Goal: Task Accomplishment & Management: Use online tool/utility

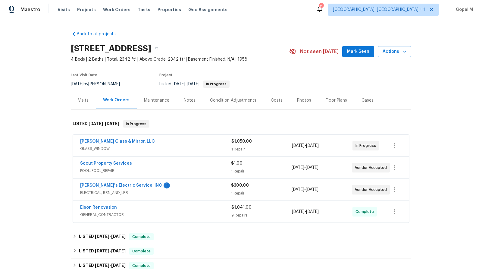
click at [194, 168] on span "POOL, POOL_REPAIR" at bounding box center [155, 171] width 151 height 6
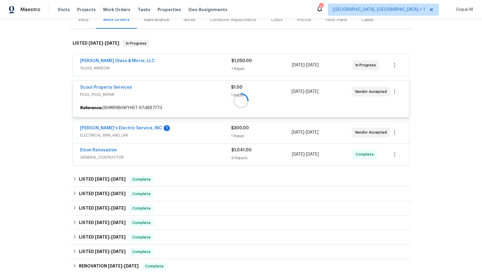
scroll to position [81, 0]
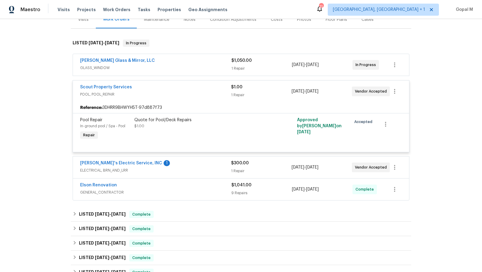
click at [180, 158] on div "Jack's Electric Service, INC 1 ELECTRICAL, BRN_AND_LRR $300.00 1 Repair 9/5/202…" at bounding box center [241, 167] width 336 height 22
click at [186, 165] on div "Jack's Electric Service, INC 1" at bounding box center [155, 163] width 151 height 7
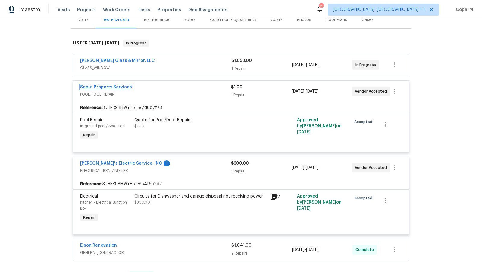
click at [117, 85] on link "Scout Property Services" at bounding box center [106, 87] width 52 height 4
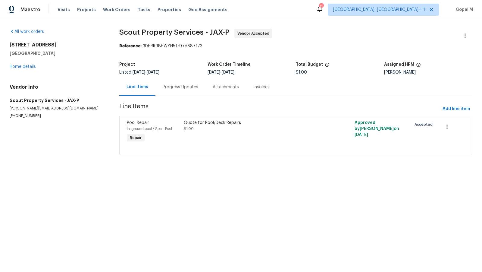
click at [176, 87] on div "Progress Updates" at bounding box center [181, 87] width 36 height 6
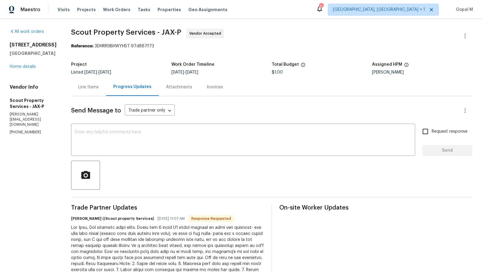
click at [78, 86] on div "Line Items" at bounding box center [88, 87] width 20 height 6
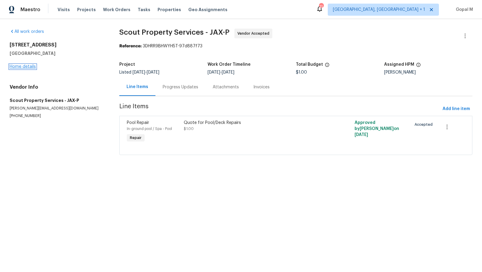
click at [24, 66] on link "Home details" at bounding box center [23, 66] width 26 height 4
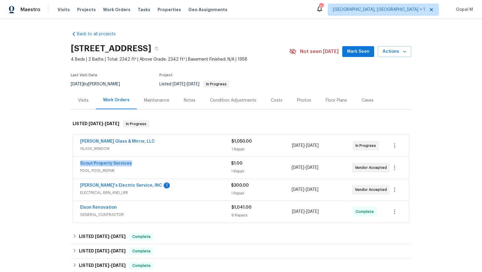
drag, startPoint x: 76, startPoint y: 164, endPoint x: 140, endPoint y: 164, distance: 63.9
click at [140, 164] on div "Scout Property Services POOL, POOL_REPAIR $1.00 1 Repair 9/5/2025 - 9/5/2025 Ve…" at bounding box center [241, 168] width 336 height 22
copy link "Scout Property Services"
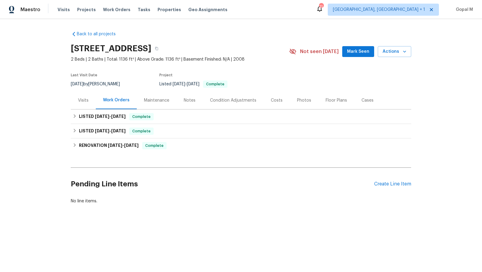
click at [85, 106] on div "Visits" at bounding box center [83, 100] width 25 height 18
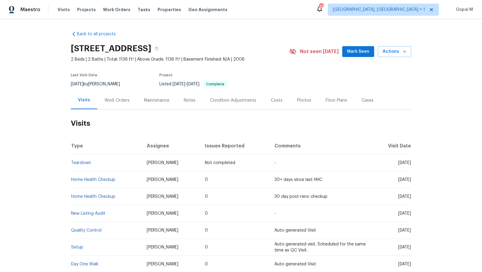
click at [120, 101] on div "Work Orders" at bounding box center [117, 100] width 25 height 6
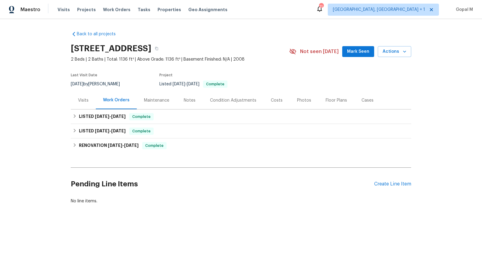
click at [362, 103] on div "Cases" at bounding box center [368, 100] width 12 height 6
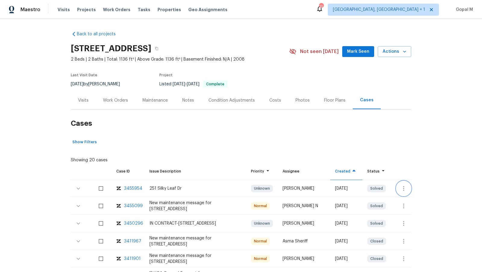
click at [407, 186] on icon "button" at bounding box center [403, 188] width 7 height 7
click at [407, 186] on li "Create a visit" at bounding box center [428, 188] width 62 height 10
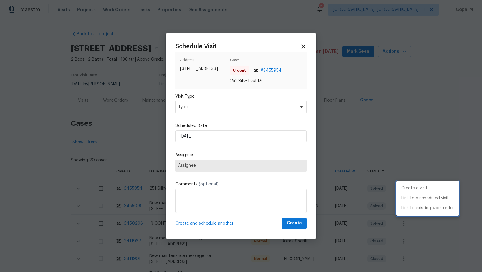
click at [148, 106] on div at bounding box center [241, 136] width 482 height 272
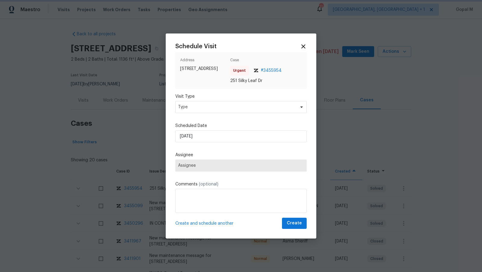
click at [121, 101] on div at bounding box center [241, 136] width 482 height 272
click at [304, 46] on icon at bounding box center [303, 46] width 4 height 4
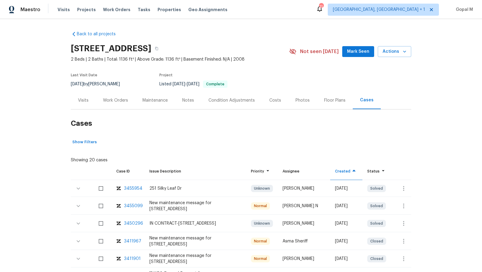
click at [83, 104] on div "Visits" at bounding box center [83, 100] width 25 height 18
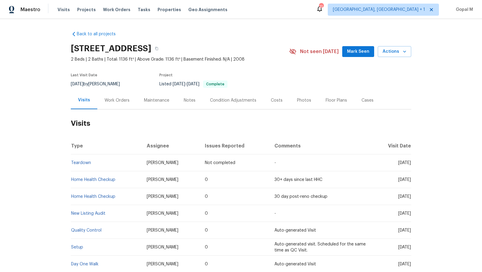
click at [366, 99] on div "Cases" at bounding box center [368, 100] width 12 height 6
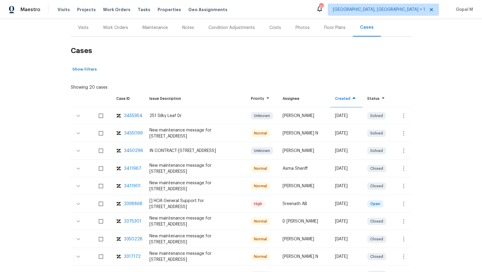
scroll to position [74, 0]
click at [405, 199] on icon "button" at bounding box center [403, 202] width 7 height 7
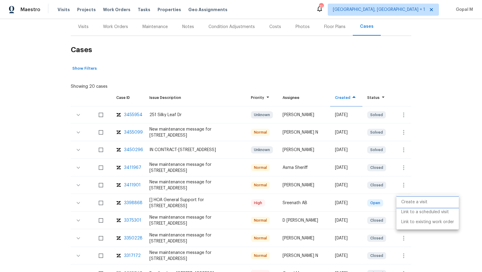
click at [405, 199] on li "Create a visit" at bounding box center [428, 202] width 62 height 10
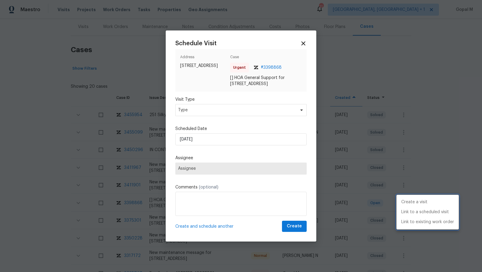
click at [253, 113] on div at bounding box center [241, 136] width 482 height 272
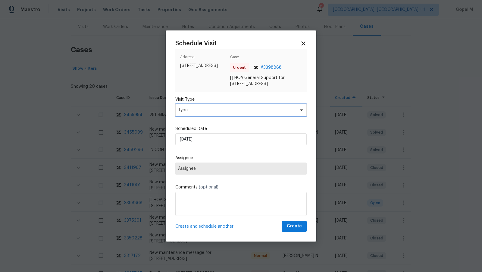
click at [253, 113] on span "Type" at bounding box center [236, 110] width 117 height 6
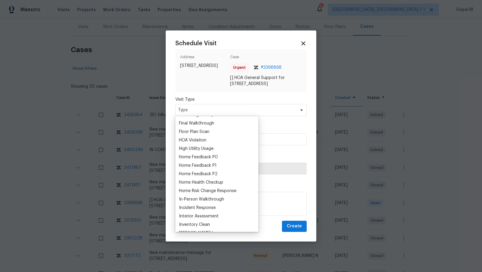
scroll to position [147, 0]
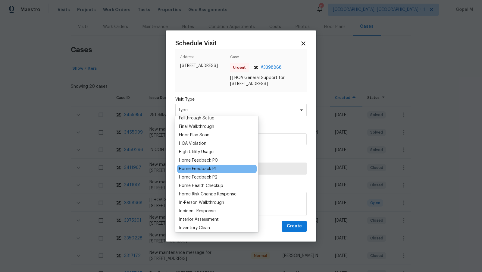
click at [206, 169] on div "Home Feedback P1" at bounding box center [198, 169] width 38 height 6
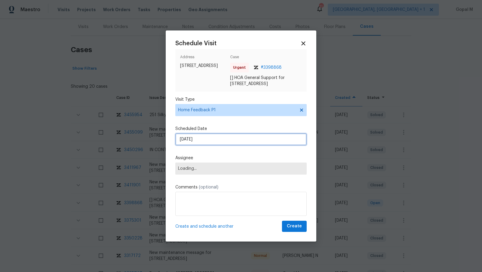
click at [216, 141] on input "05/09/2025" at bounding box center [240, 139] width 131 height 12
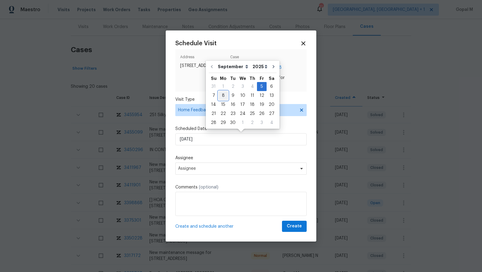
click at [221, 95] on div "8" at bounding box center [223, 95] width 10 height 8
type input "08/09/2025"
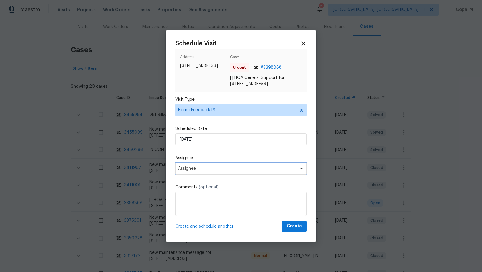
click at [209, 171] on span "Assignee" at bounding box center [240, 168] width 131 height 12
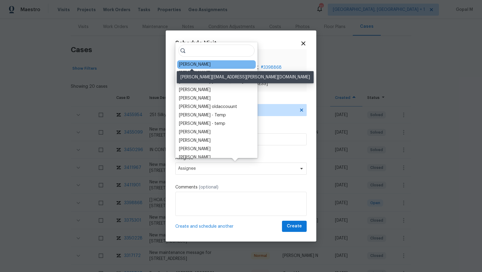
click at [201, 63] on div "Joseph Wolfe" at bounding box center [195, 64] width 32 height 6
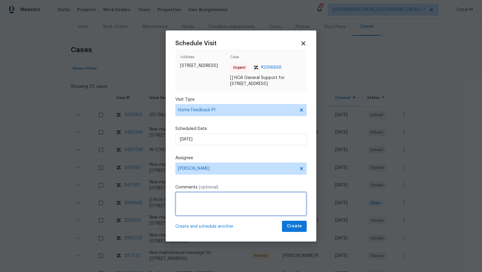
click at [219, 203] on textarea at bounding box center [240, 204] width 131 height 24
type textarea "The door was not locked"
type textarea "Unable to lock the door, and the keypad is also not working. Please address thi…"
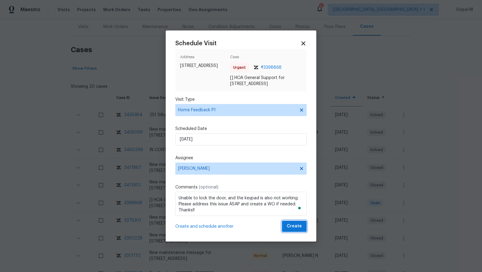
click at [292, 225] on span "Create" at bounding box center [294, 226] width 15 height 8
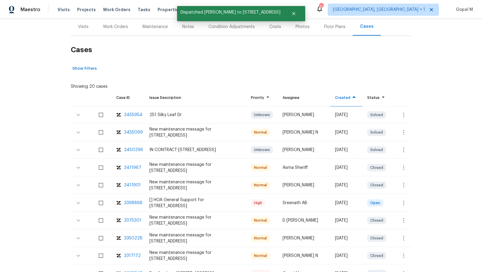
scroll to position [0, 0]
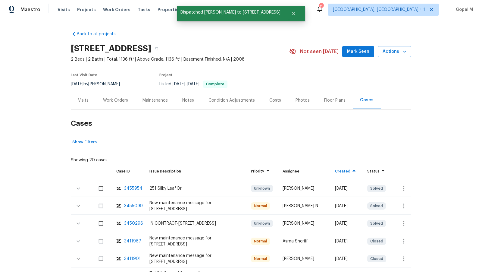
click at [85, 96] on div "Visits" at bounding box center [83, 100] width 25 height 18
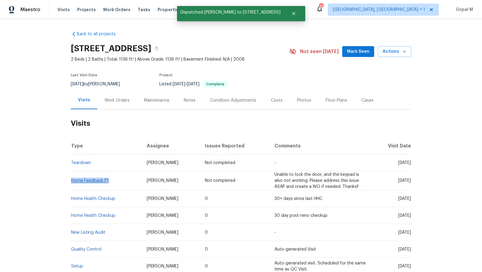
drag, startPoint x: 111, startPoint y: 180, endPoint x: 72, endPoint y: 181, distance: 39.2
click at [72, 181] on td "Home Feedback P1" at bounding box center [106, 180] width 71 height 19
copy link "Home Feedback P1"
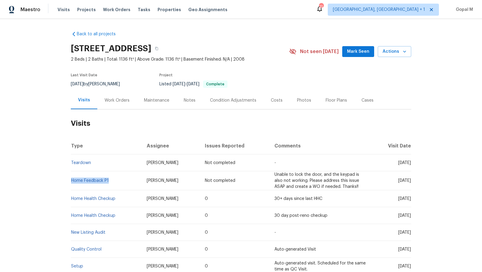
drag, startPoint x: 91, startPoint y: 84, endPoint x: 67, endPoint y: 84, distance: 23.8
click at [67, 84] on div "Back to all projects 251 Silky Leaf Dr, Houston, TX 77073 2 Beds | 2 Baths | To…" at bounding box center [241, 145] width 482 height 253
copy span "8/13/2025"
drag, startPoint x: 109, startPoint y: 180, endPoint x: 72, endPoint y: 181, distance: 37.7
click at [72, 181] on td "Home Feedback P1" at bounding box center [106, 180] width 71 height 19
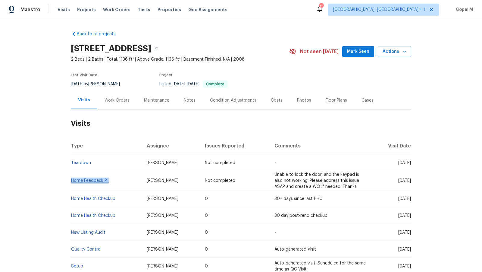
copy link "Home Feedback P1"
drag, startPoint x: 90, startPoint y: 83, endPoint x: 71, endPoint y: 83, distance: 19.6
click at [71, 83] on div "Back to all projects 251 Silky Leaf Dr, Houston, TX 77073 2 Beds | 2 Baths | To…" at bounding box center [241, 145] width 482 height 253
copy span "8/13/2025"
click at [114, 99] on div "Work Orders" at bounding box center [117, 100] width 25 height 6
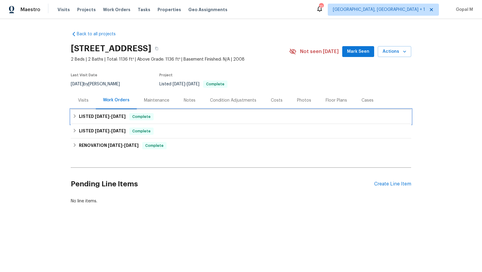
click at [179, 118] on div "LISTED 8/13/25 - 8/15/25 Complete" at bounding box center [241, 116] width 337 height 7
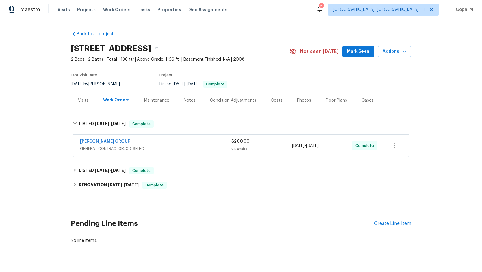
drag, startPoint x: 336, startPoint y: 146, endPoint x: 293, endPoint y: 147, distance: 43.4
click at [293, 147] on div "8/13/2025 - 8/15/2025" at bounding box center [322, 145] width 61 height 14
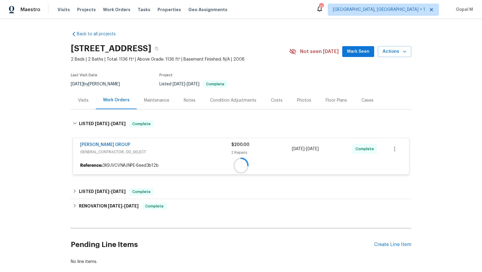
copy span "8/13/2025 - 8/15/2025"
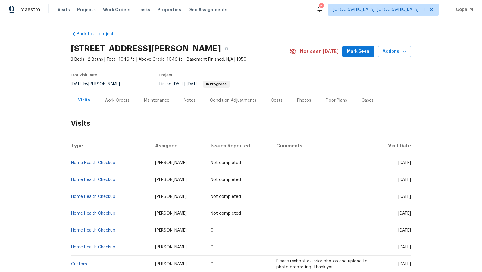
click at [120, 99] on div "Work Orders" at bounding box center [117, 100] width 25 height 6
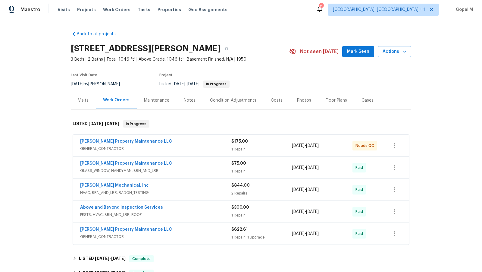
click at [195, 143] on div "[PERSON_NAME] Property Maintenance LLC" at bounding box center [155, 141] width 151 height 7
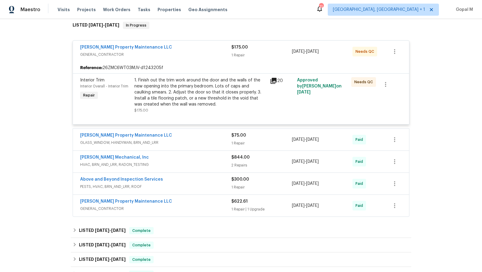
scroll to position [100, 0]
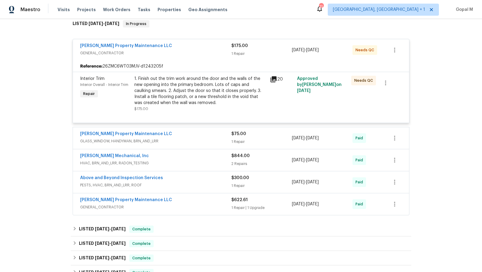
click at [212, 87] on div "1. Finish out the trim work around the door and the walls of the new opening in…" at bounding box center [200, 91] width 132 height 30
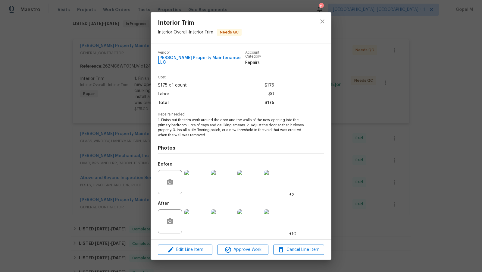
click at [198, 184] on img at bounding box center [196, 182] width 24 height 24
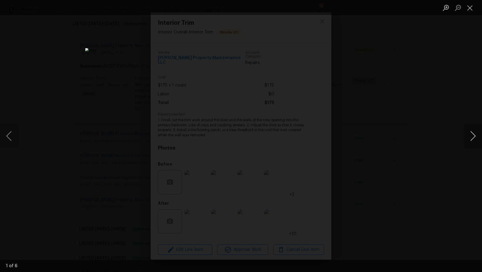
click at [473, 132] on button "Next image" at bounding box center [473, 136] width 18 height 24
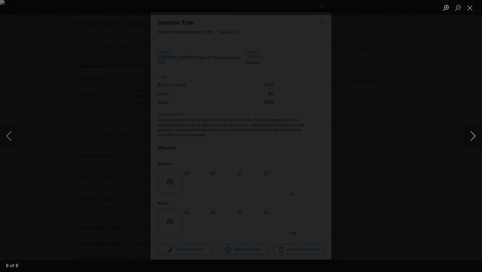
click at [473, 132] on button "Next image" at bounding box center [473, 136] width 18 height 24
click at [472, 7] on button "Close lightbox" at bounding box center [470, 7] width 12 height 11
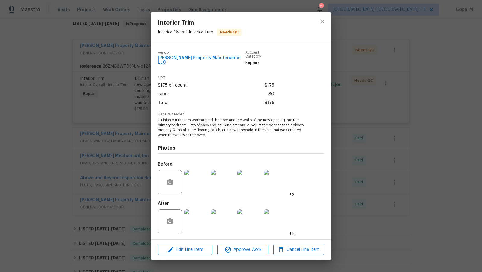
click at [114, 154] on div "Interior Trim Interior Overall - Interior Trim Needs QC Vendor [PERSON_NAME] Pr…" at bounding box center [241, 136] width 482 height 272
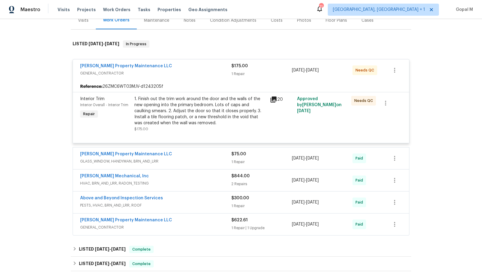
scroll to position [67, 0]
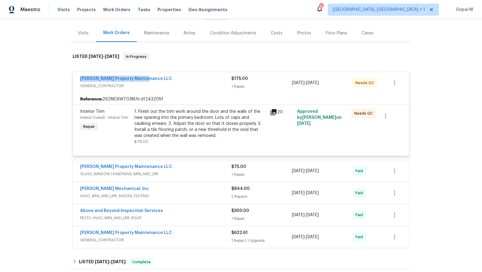
drag, startPoint x: 77, startPoint y: 78, endPoint x: 151, endPoint y: 80, distance: 73.2
click at [151, 80] on div "[PERSON_NAME] Property Maintenance LLC GENERAL_CONTRACTOR $175.00 1 Repair [DAT…" at bounding box center [241, 83] width 336 height 22
copy link "[PERSON_NAME] Property Maintenance LLC"
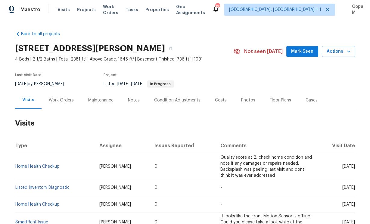
click at [56, 99] on div "Work Orders" at bounding box center [61, 100] width 25 height 6
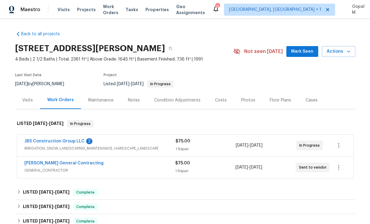
click at [118, 143] on div "JBS Construction Group LLC 2" at bounding box center [99, 141] width 151 height 7
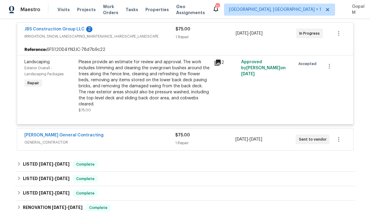
scroll to position [118, 0]
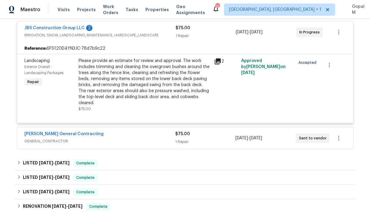
click at [135, 138] on span "GENERAL_CONTRACTOR" at bounding box center [99, 141] width 151 height 6
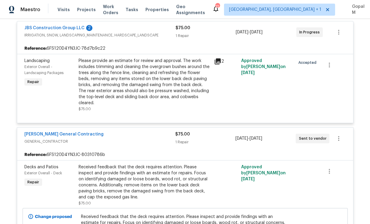
click at [138, 76] on div "Please provide an estimate for review and approval. The work includes trimming …" at bounding box center [145, 82] width 132 height 48
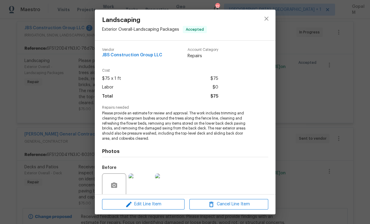
click at [136, 177] on img at bounding box center [141, 186] width 24 height 24
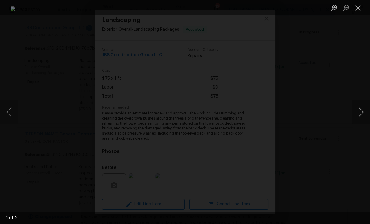
click at [359, 111] on button "Next image" at bounding box center [361, 112] width 18 height 24
click at [359, 5] on button "Close lightbox" at bounding box center [358, 7] width 12 height 11
